Goal: Ask a question

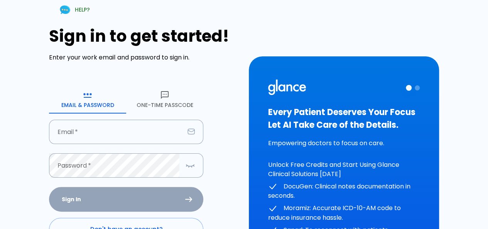
click at [157, 92] on button "One-Time Passcode" at bounding box center [164, 100] width 77 height 28
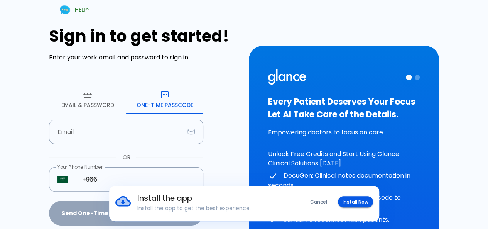
click at [348, 199] on button "Install Now" at bounding box center [355, 201] width 35 height 11
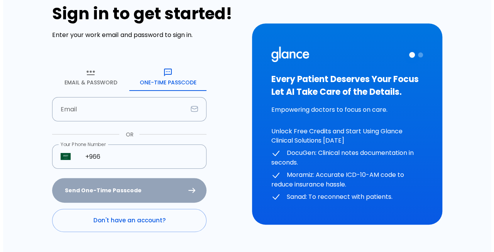
scroll to position [41, 0]
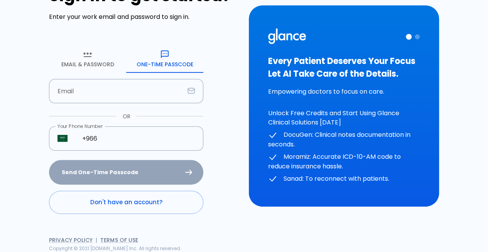
click at [114, 202] on link "Don't have an account?" at bounding box center [126, 202] width 154 height 23
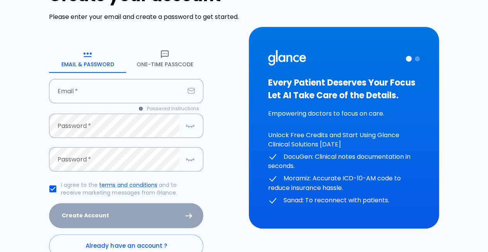
click at [167, 73] on button "One-Time Passcode" at bounding box center [164, 59] width 77 height 28
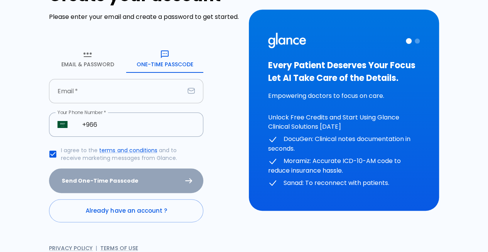
click at [133, 103] on input "Email   *" at bounding box center [116, 91] width 135 height 24
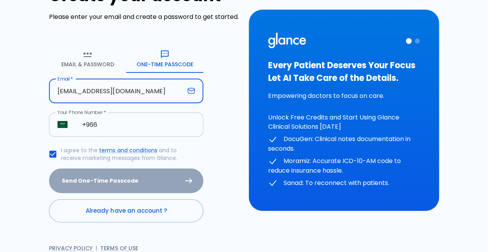
type input "[EMAIL_ADDRESS][DOMAIN_NAME]"
click at [98, 132] on input "+966" at bounding box center [139, 125] width 130 height 24
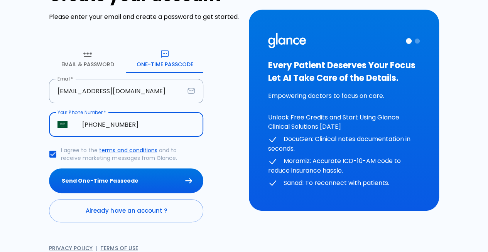
type input "[PHONE_NUMBER]"
click at [49, 169] on button "Send One-Time Passcode" at bounding box center [126, 181] width 154 height 25
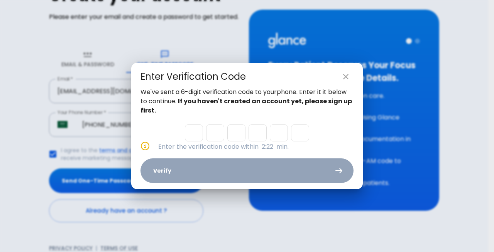
type input "6"
type input "8"
type input "2"
type input "1"
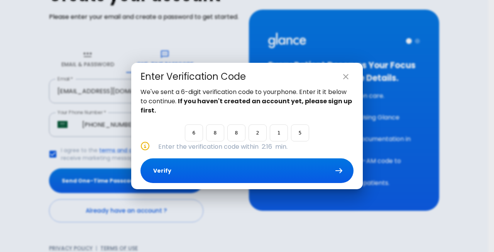
type input "5"
click at [212, 166] on button "Verify" at bounding box center [246, 171] width 213 height 25
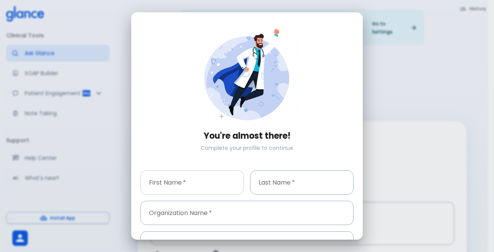
click at [178, 171] on input "First Name   *" at bounding box center [191, 183] width 103 height 24
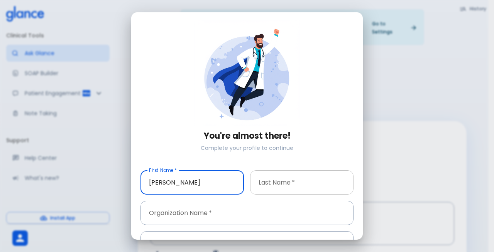
type input "[PERSON_NAME]"
click at [278, 171] on input "Last Name   *" at bounding box center [301, 183] width 103 height 24
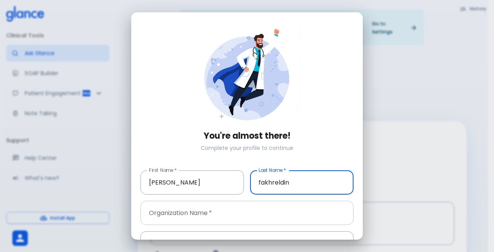
type input "fakhreldin"
click at [195, 201] on input "Organization Name   *" at bounding box center [246, 213] width 213 height 24
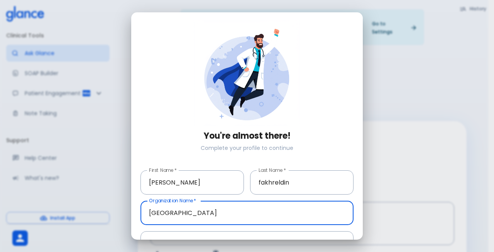
type input "[GEOGRAPHIC_DATA]"
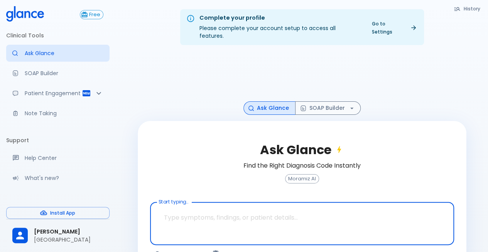
scroll to position [19, 0]
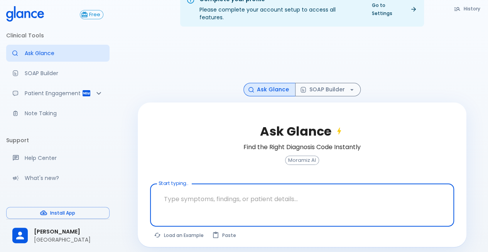
click at [237, 201] on textarea "Start typing..." at bounding box center [302, 199] width 293 height 24
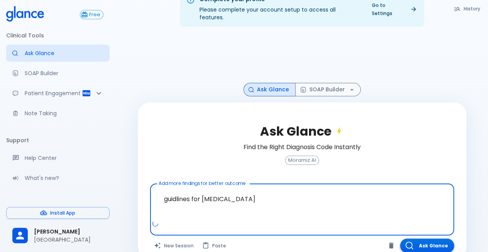
type textarea "guidlines for [MEDICAL_DATA]"
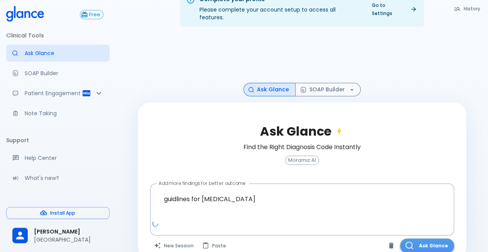
click at [442, 228] on button "Ask Glance" at bounding box center [427, 246] width 54 height 14
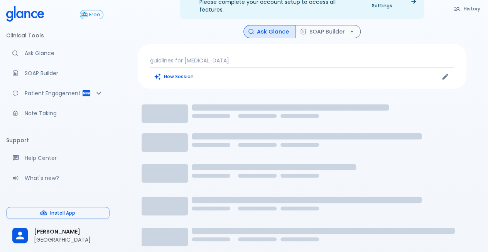
scroll to position [39, 0]
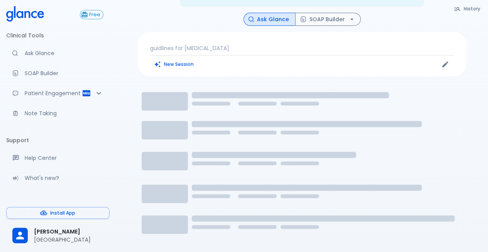
click at [245, 135] on icon "Loading..." at bounding box center [302, 179] width 329 height 193
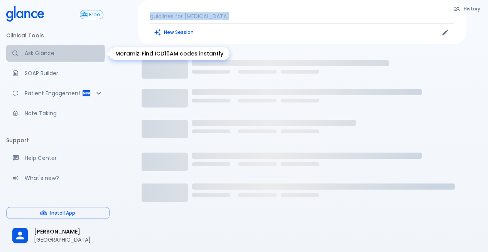
click at [43, 53] on p "Ask Glance" at bounding box center [64, 53] width 79 height 8
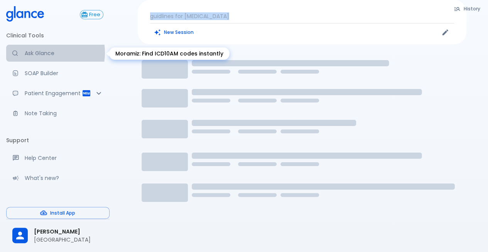
click at [41, 52] on p "Ask Glance" at bounding box center [64, 53] width 79 height 8
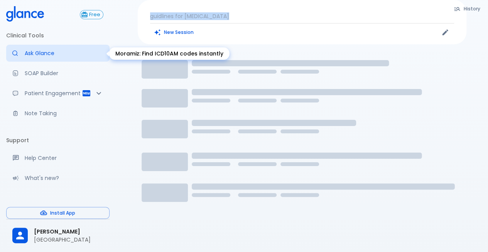
click at [71, 58] on link "Ask Glance" at bounding box center [57, 53] width 103 height 17
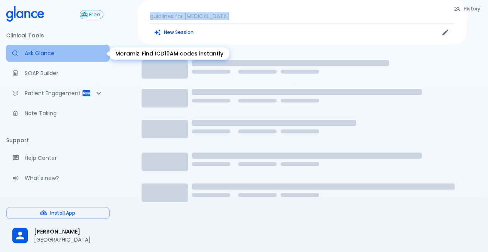
click at [71, 58] on link "Ask Glance" at bounding box center [57, 53] width 103 height 17
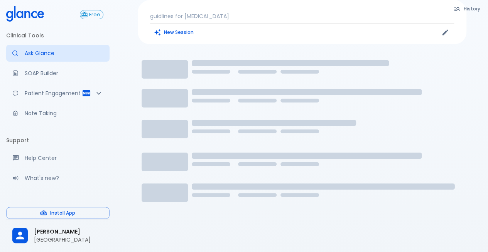
click at [181, 70] on rect at bounding box center [302, 147] width 329 height 193
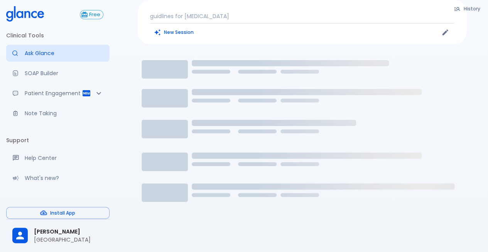
click at [284, 27] on div "New Session" at bounding box center [226, 33] width 152 height 12
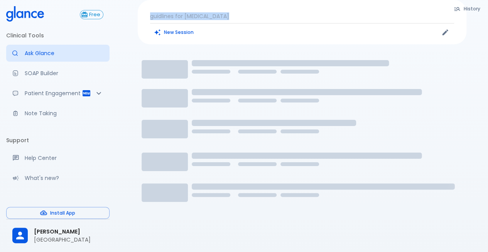
click at [284, 27] on div "New Session" at bounding box center [226, 33] width 152 height 12
